Goal: Information Seeking & Learning: Learn about a topic

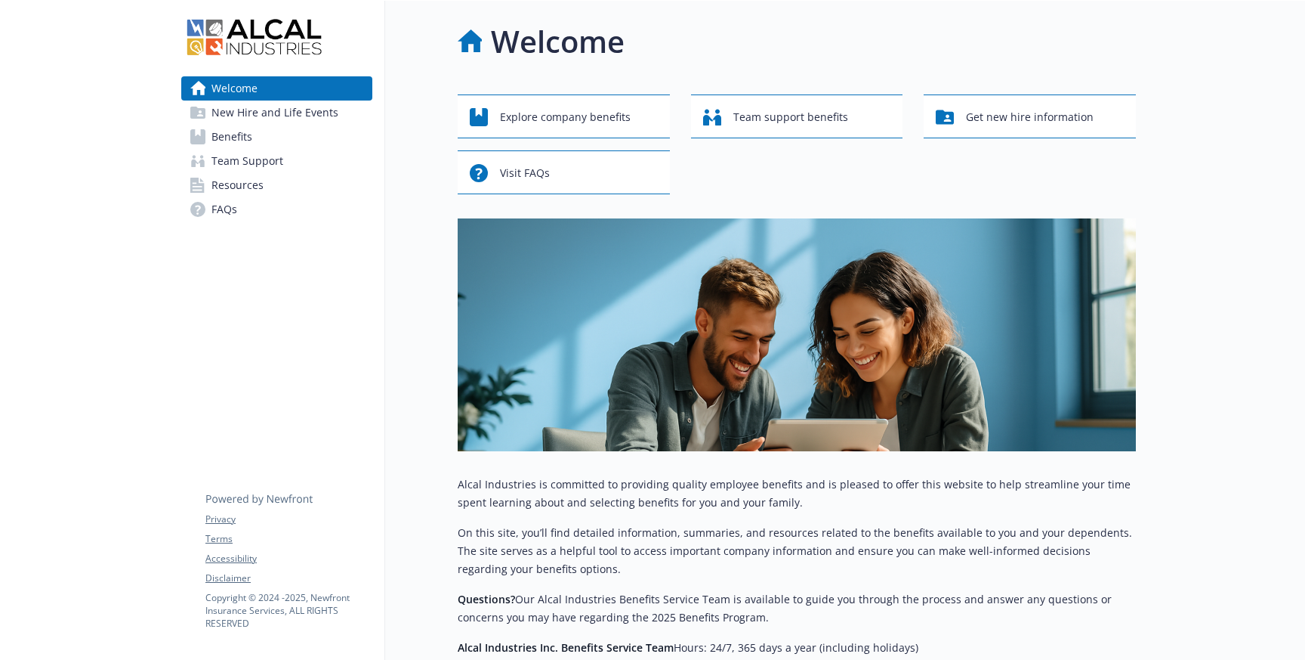
click at [254, 105] on span "New Hire and Life Events" at bounding box center [275, 112] width 127 height 24
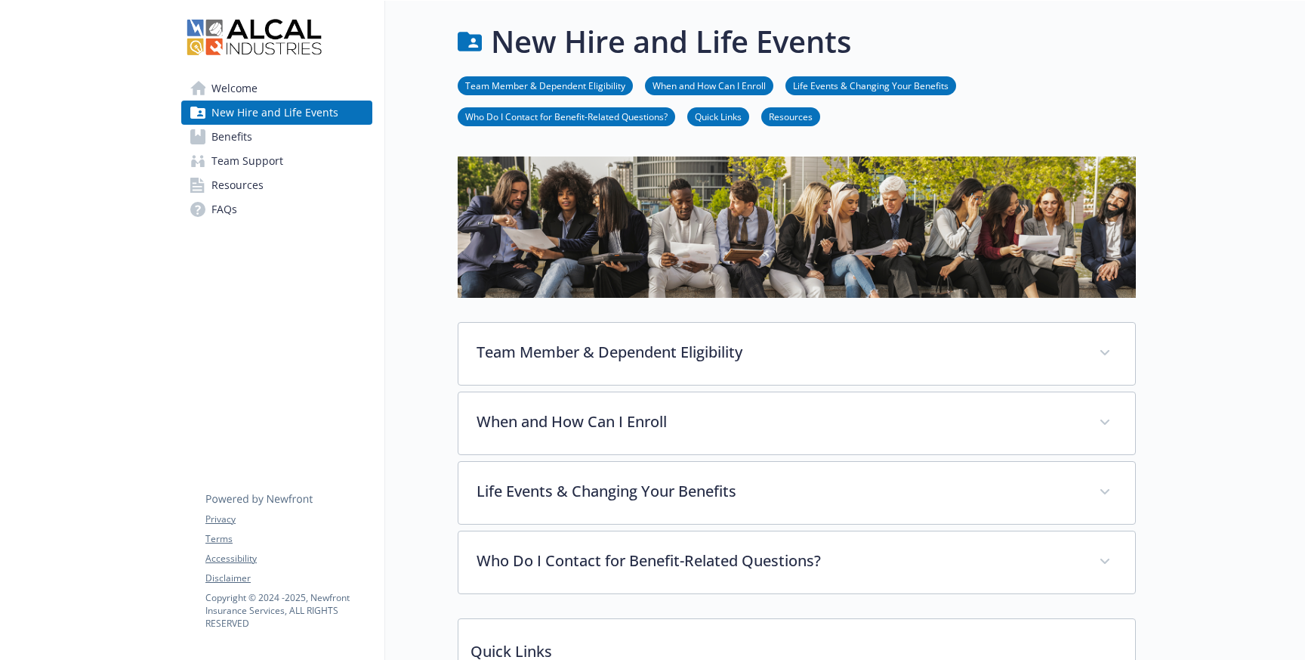
click at [242, 139] on span "Benefits" at bounding box center [232, 137] width 41 height 24
